Goal: Task Accomplishment & Management: Use online tool/utility

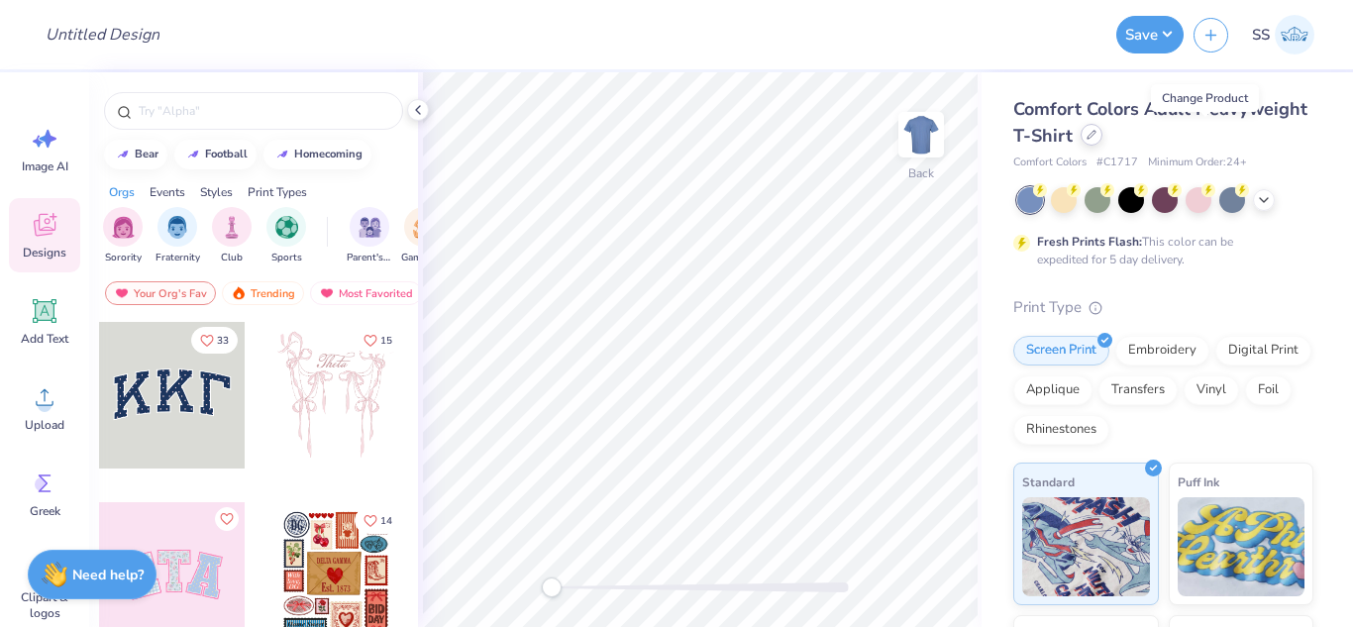
click at [1103, 136] on div at bounding box center [1092, 135] width 22 height 22
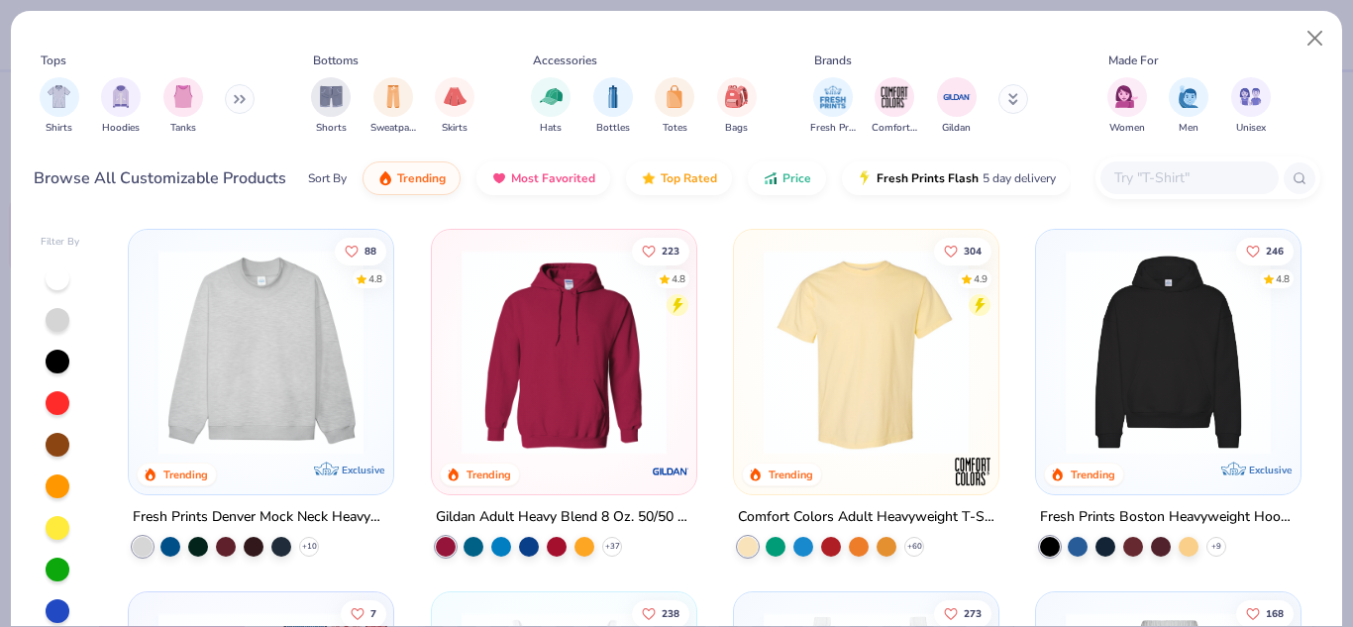
click at [1134, 171] on input "text" at bounding box center [1189, 177] width 153 height 23
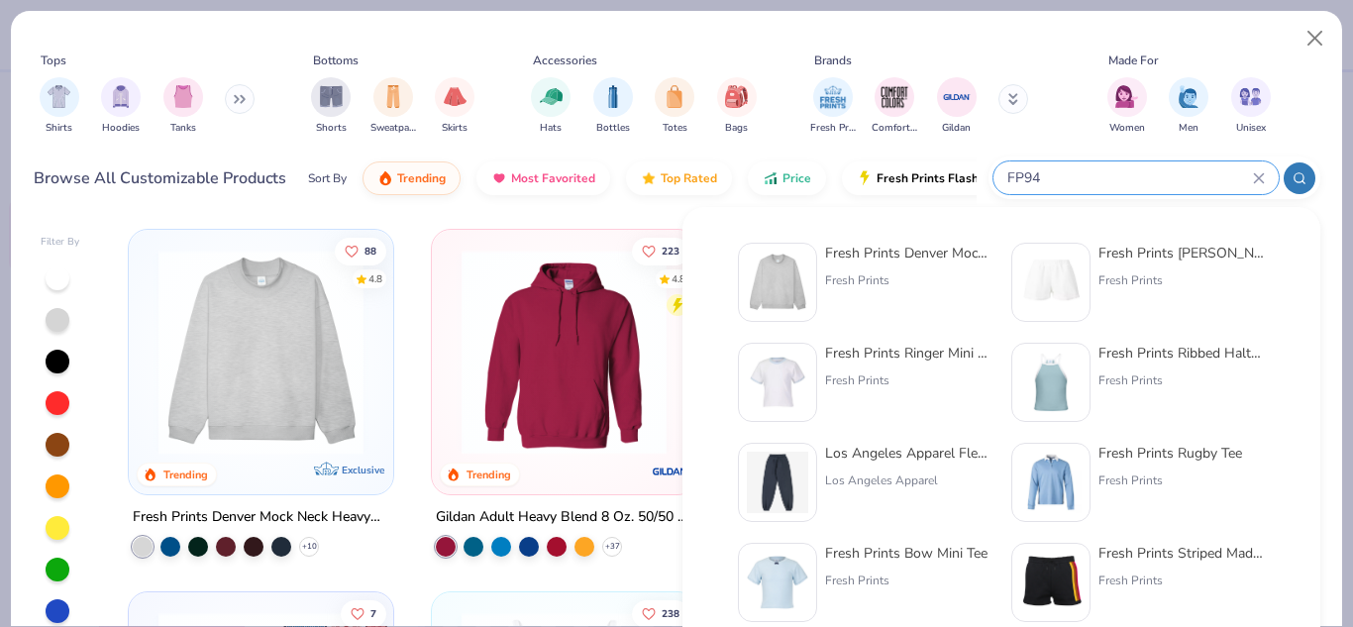
type input "FP94"
click at [876, 254] on div "Fresh Prints Denver Mock Neck Heavyweight Sweatshirt" at bounding box center [908, 253] width 166 height 21
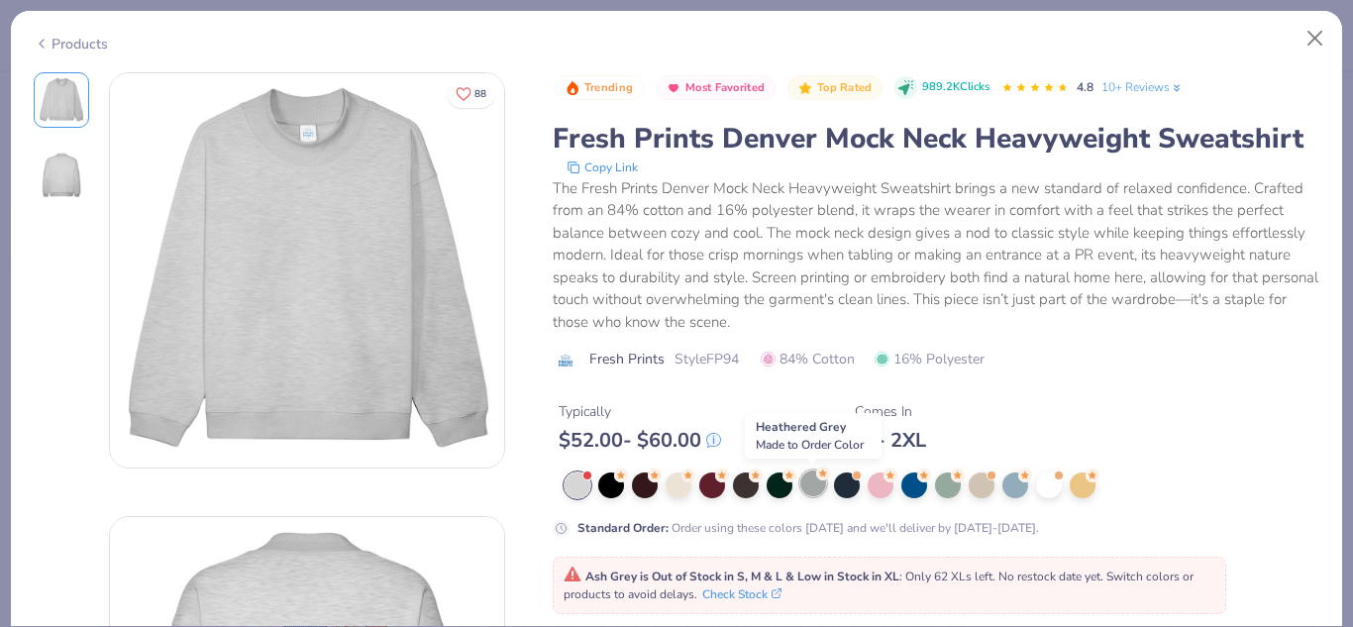
click at [817, 484] on div at bounding box center [814, 484] width 26 height 26
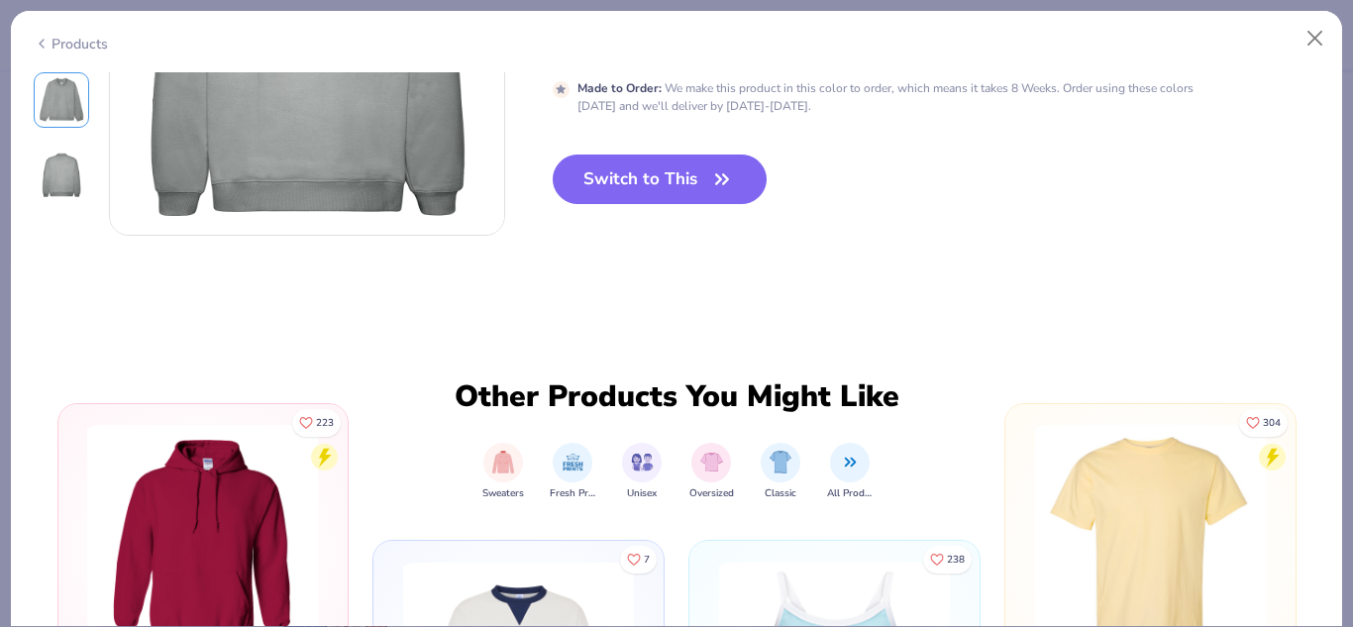
scroll to position [556, 0]
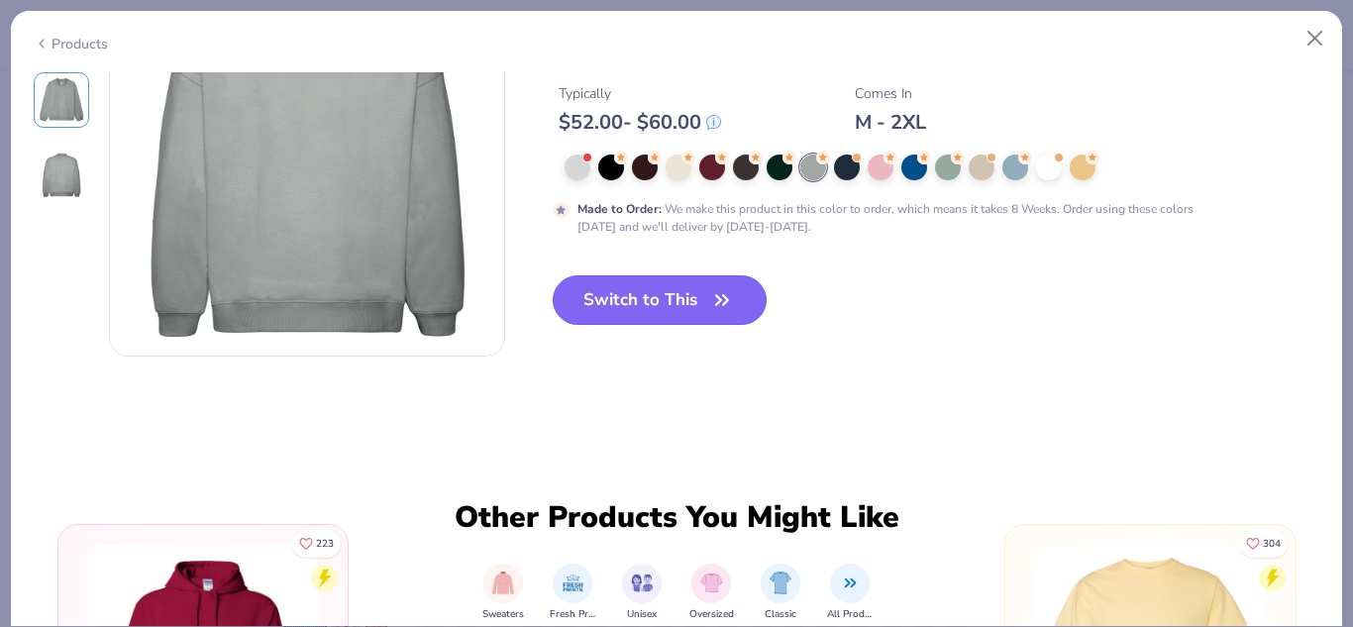
click at [663, 293] on button "Switch to This" at bounding box center [660, 300] width 215 height 50
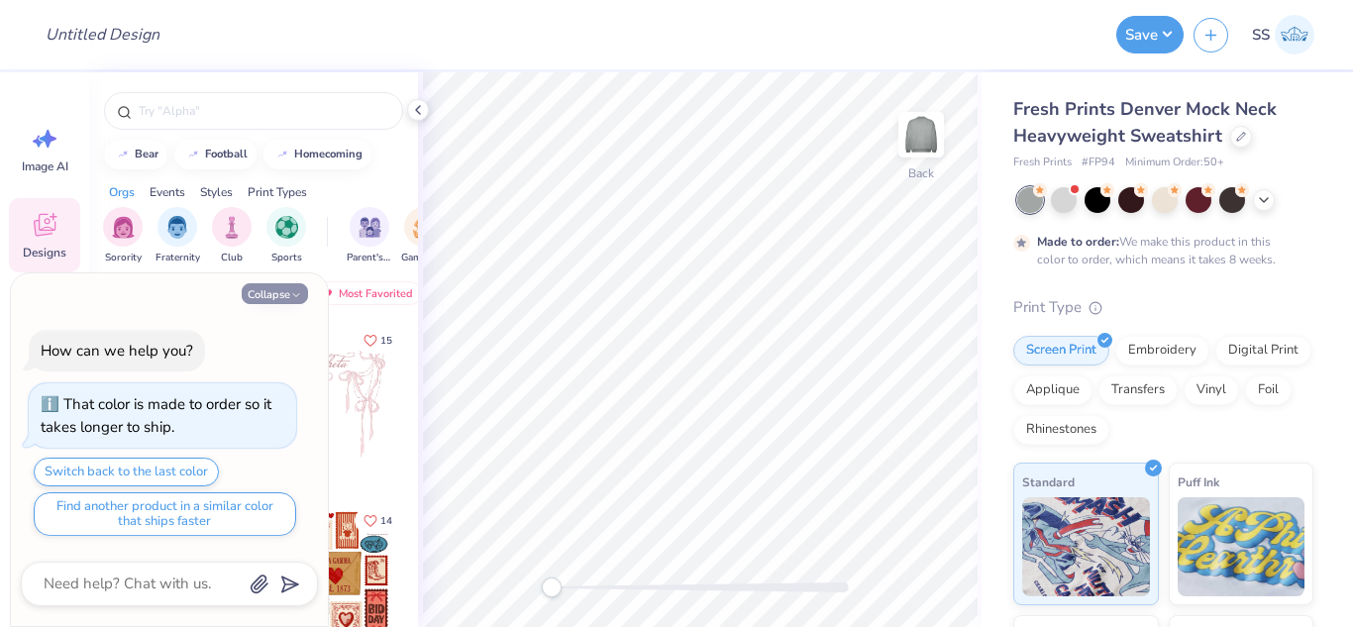
click at [294, 297] on icon "button" at bounding box center [296, 295] width 12 height 12
type textarea "x"
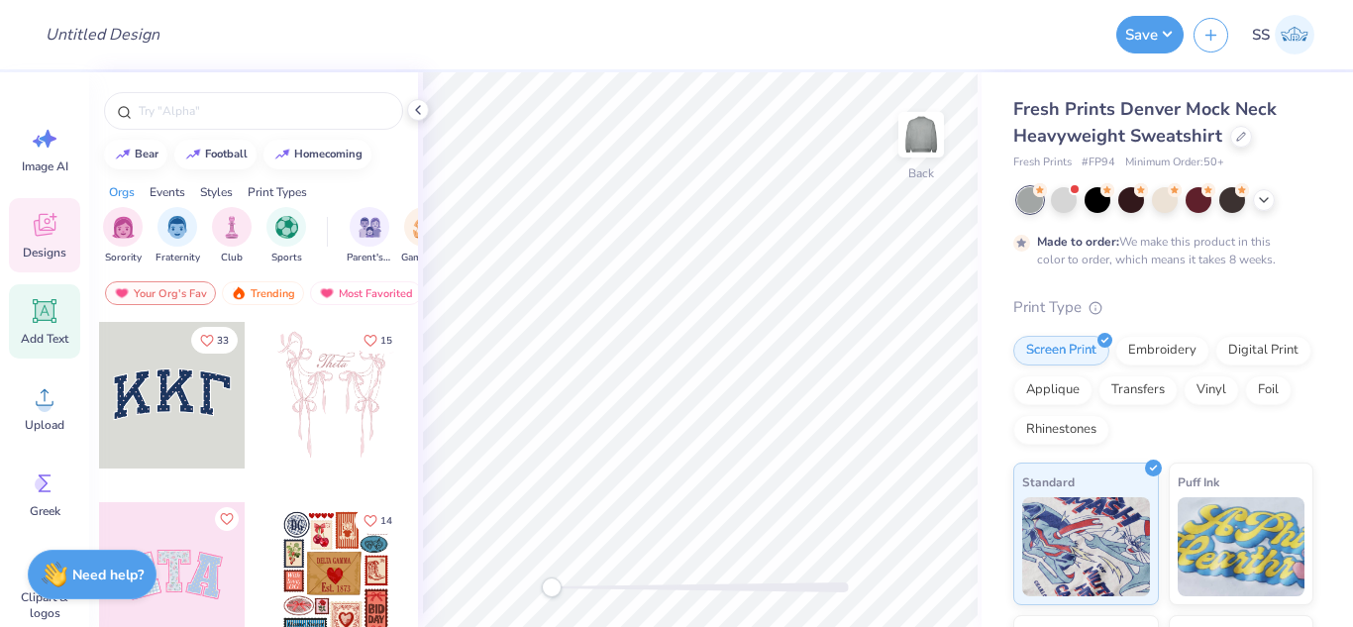
click at [30, 298] on icon at bounding box center [45, 311] width 30 height 30
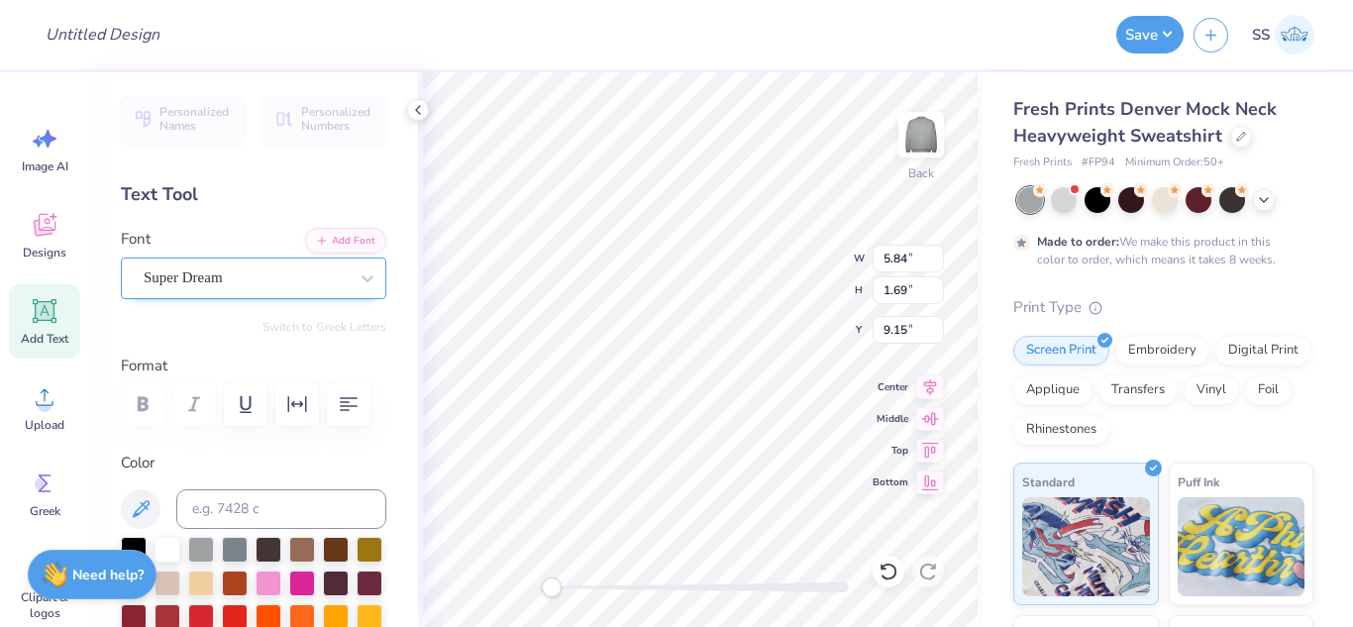
click at [319, 275] on div "Super Dream" at bounding box center [246, 278] width 208 height 31
type input "knockout"
click at [319, 275] on div "Super Dream" at bounding box center [246, 278] width 208 height 31
click at [319, 275] on div "Super Dream" at bounding box center [246, 278] width 204 height 23
type input "knockout"
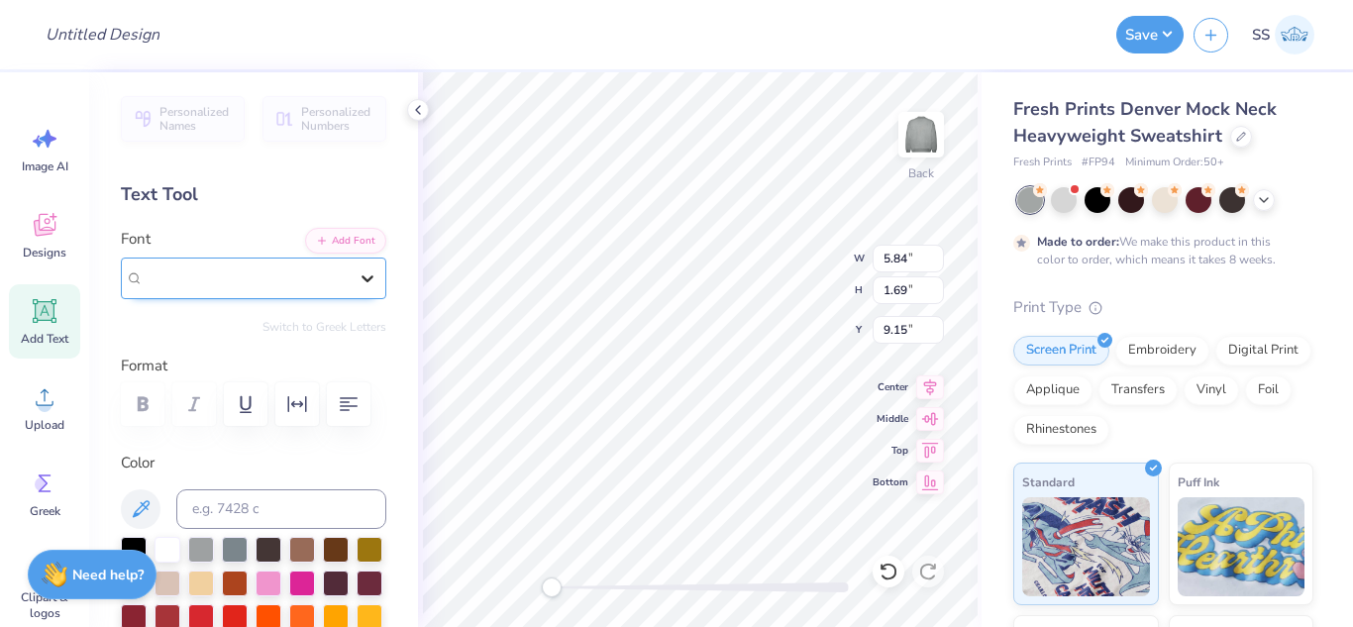
click at [360, 281] on icon at bounding box center [368, 278] width 20 height 20
click at [276, 273] on div "Super Dream" at bounding box center [246, 278] width 204 height 23
type input "knockout"
